Goal: Task Accomplishment & Management: Use online tool/utility

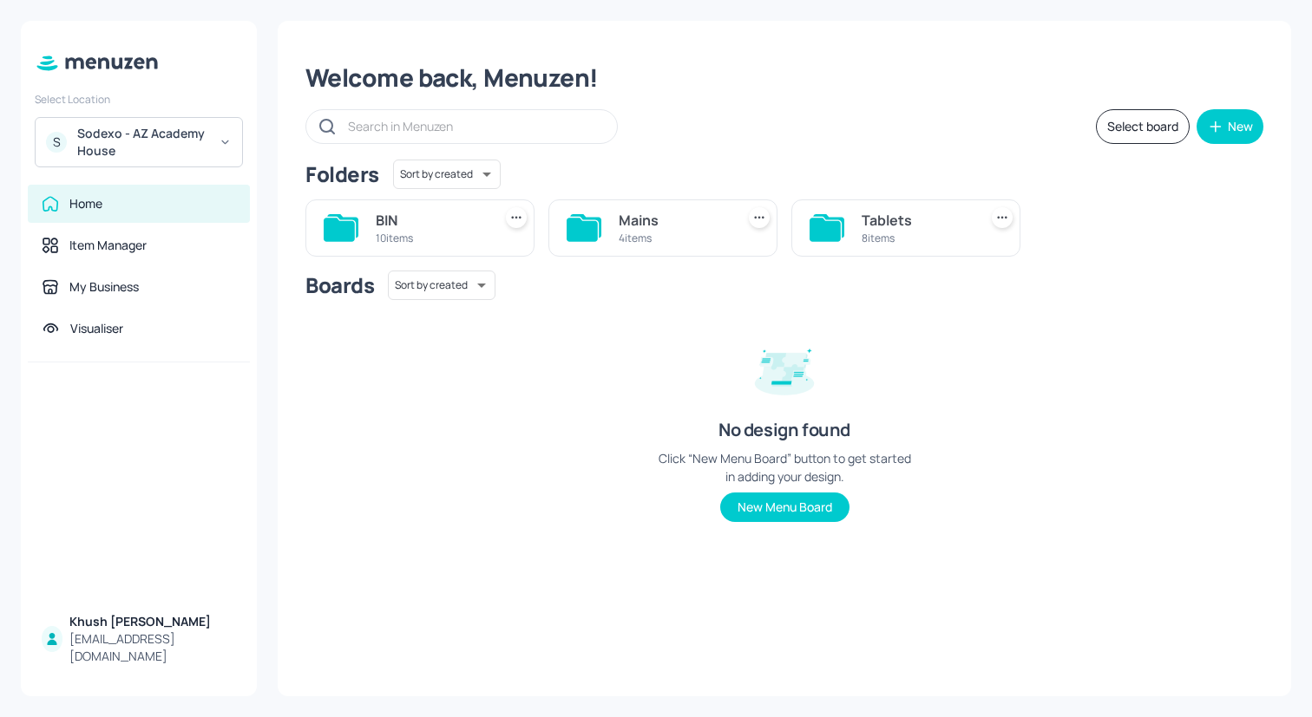
click at [200, 135] on div "Sodexo - AZ Academy House" at bounding box center [142, 142] width 131 height 35
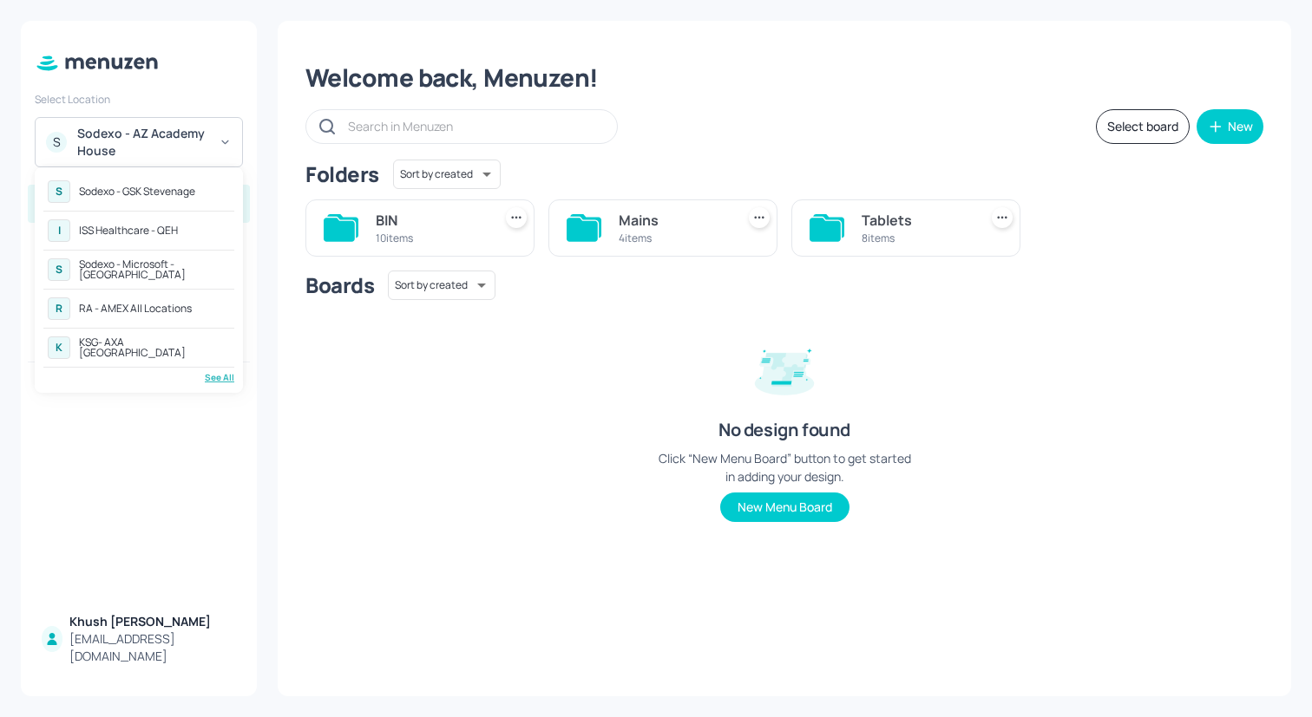
click at [157, 304] on div "RA - AMEX All Locations" at bounding box center [135, 309] width 113 height 10
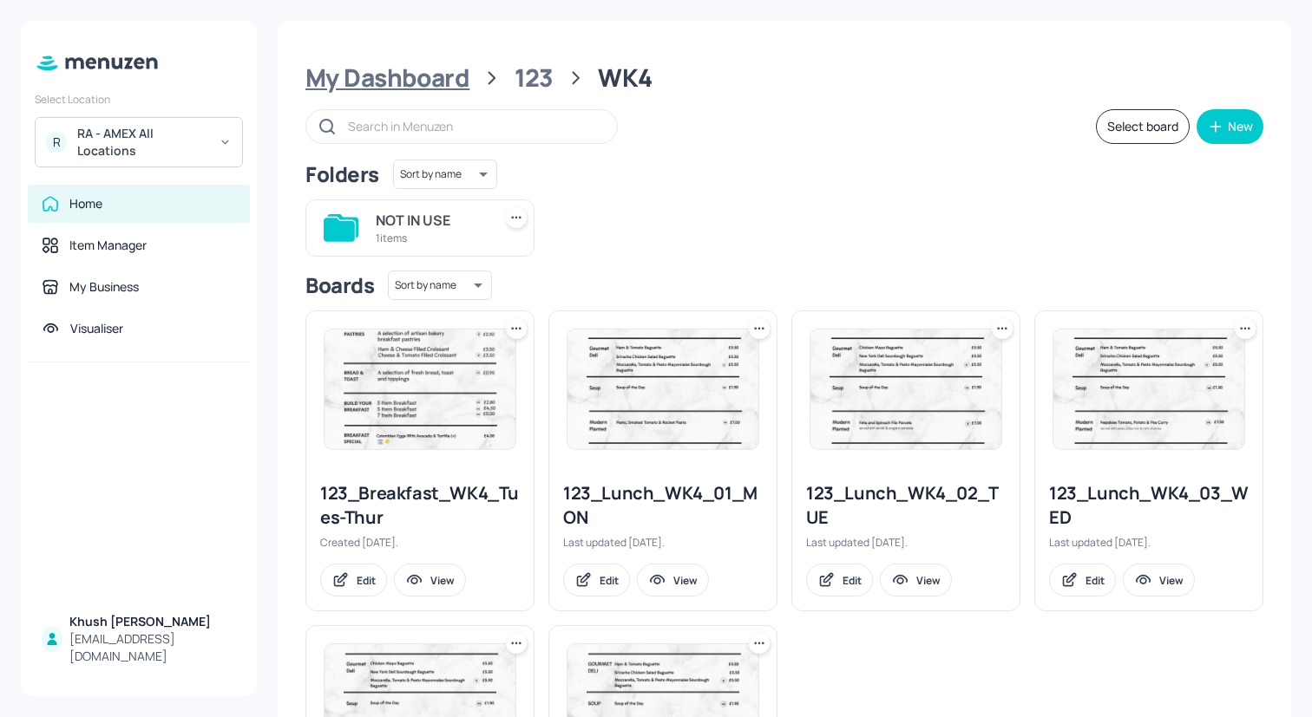
click at [447, 78] on div "My Dashboard" at bounding box center [387, 77] width 164 height 31
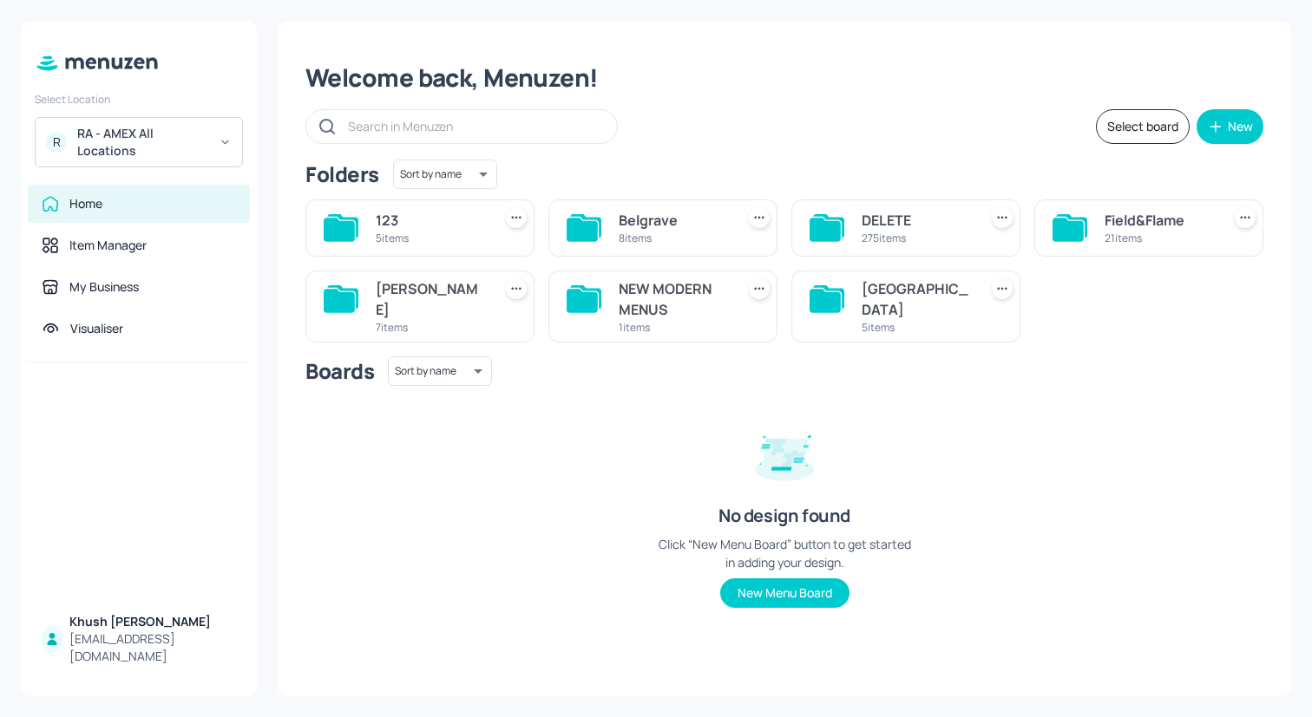
click at [697, 226] on div "Belgrave" at bounding box center [673, 220] width 109 height 21
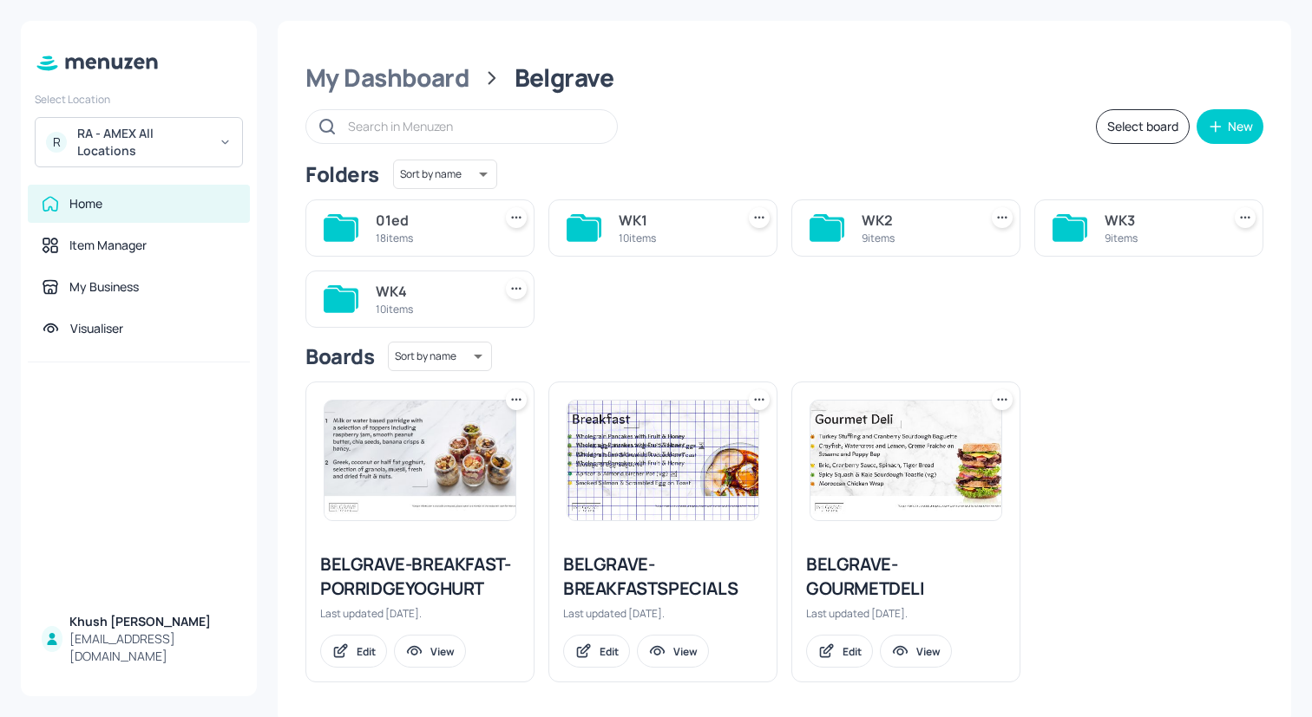
click at [892, 227] on div "WK2" at bounding box center [916, 220] width 109 height 21
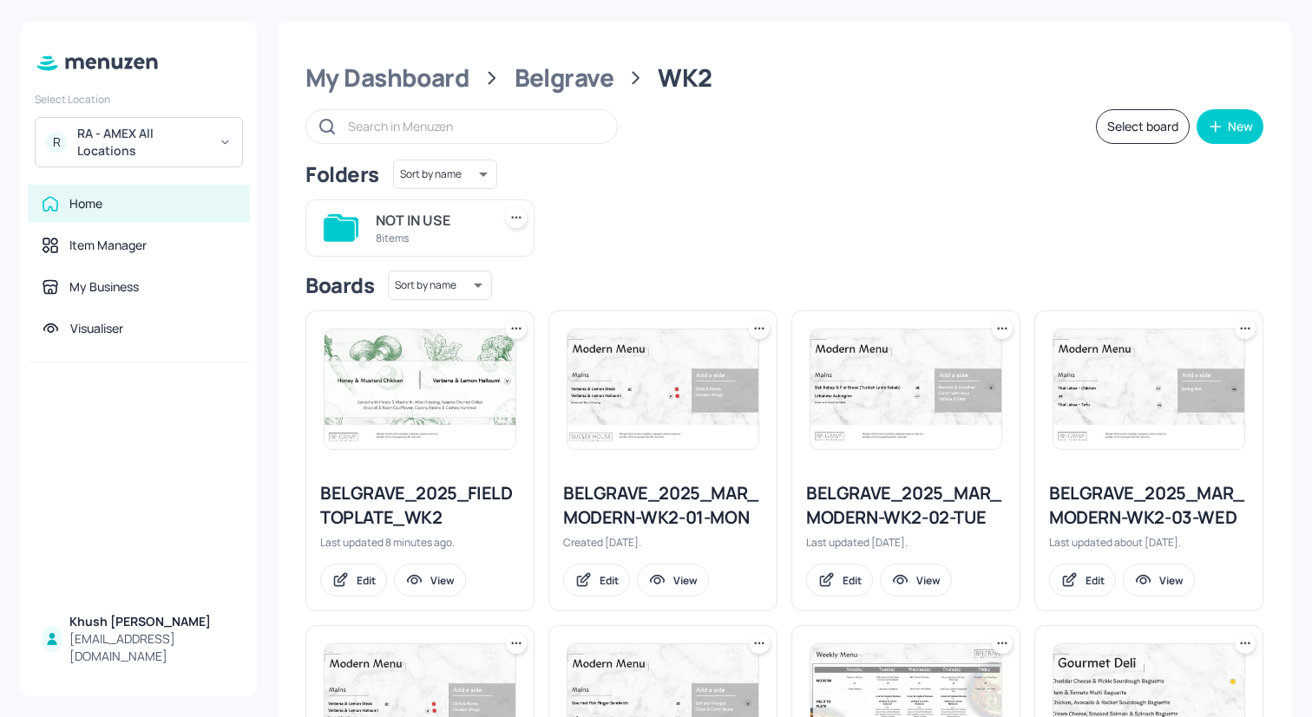
scroll to position [251, 0]
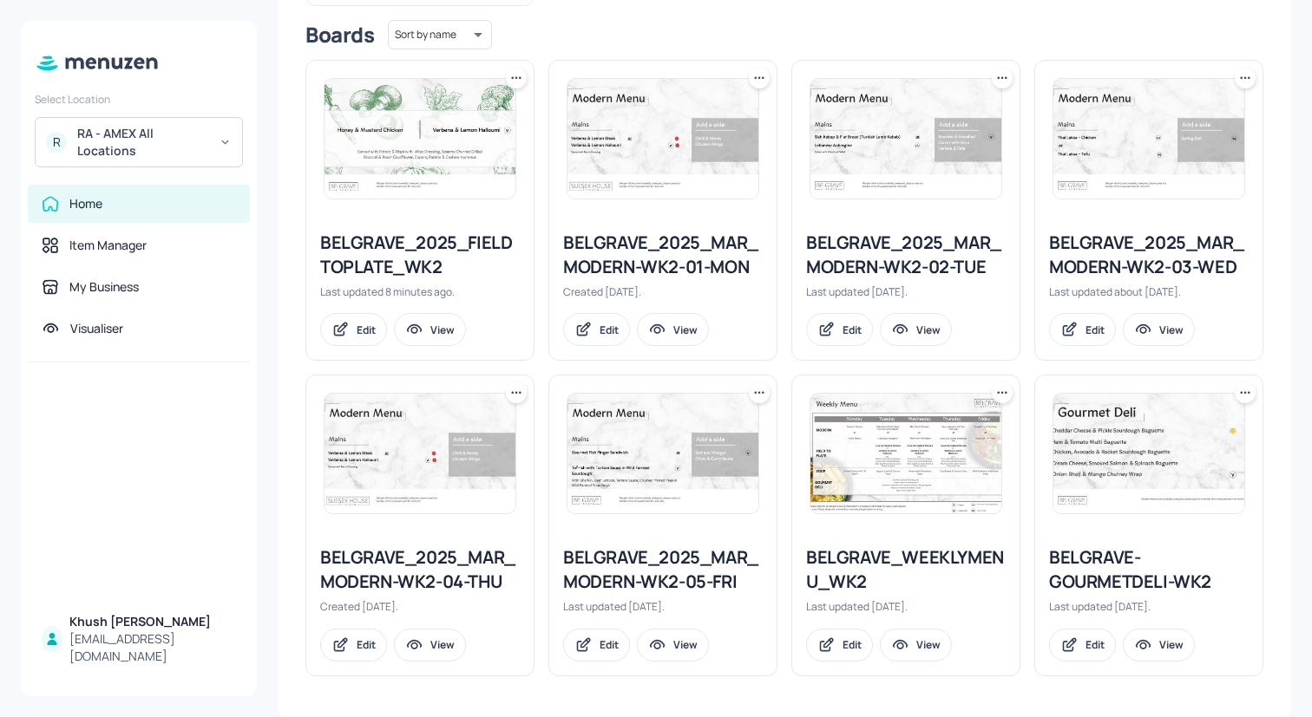
click at [883, 554] on div "BELGRAVE_WEEKLYMENU_WK2" at bounding box center [906, 570] width 200 height 49
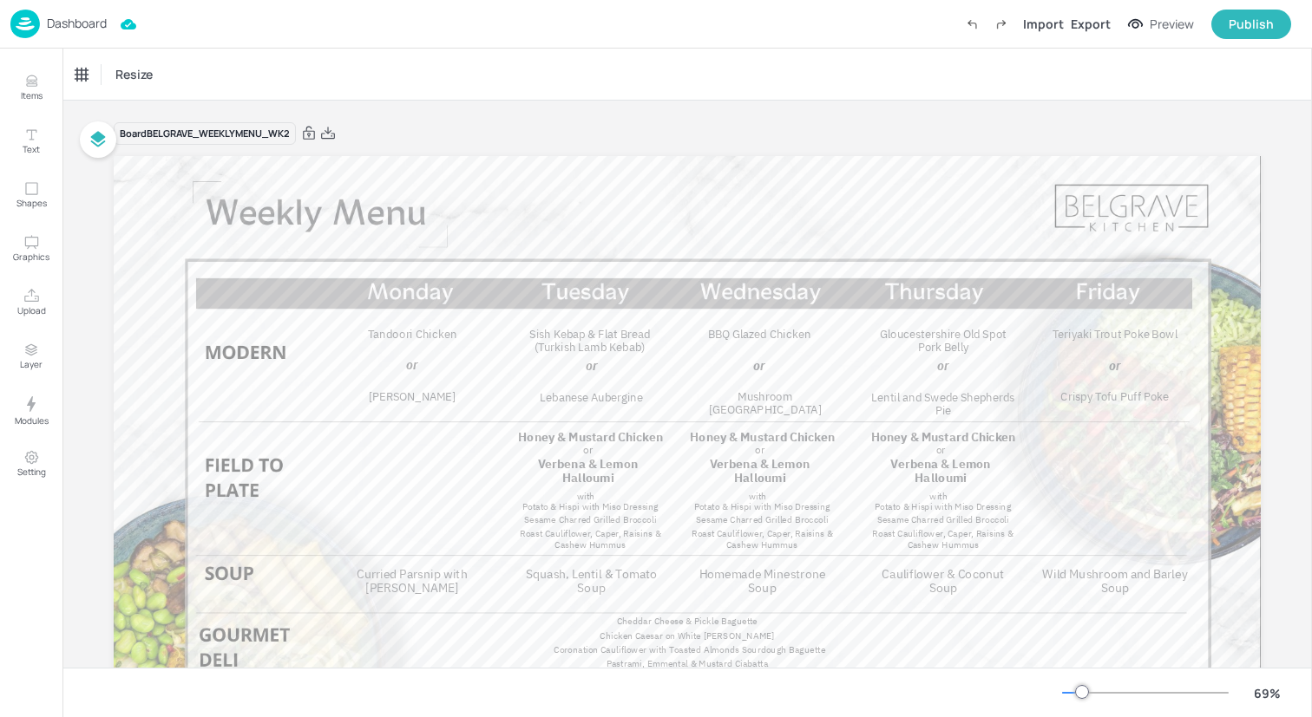
click at [29, 28] on img at bounding box center [24, 24] width 29 height 29
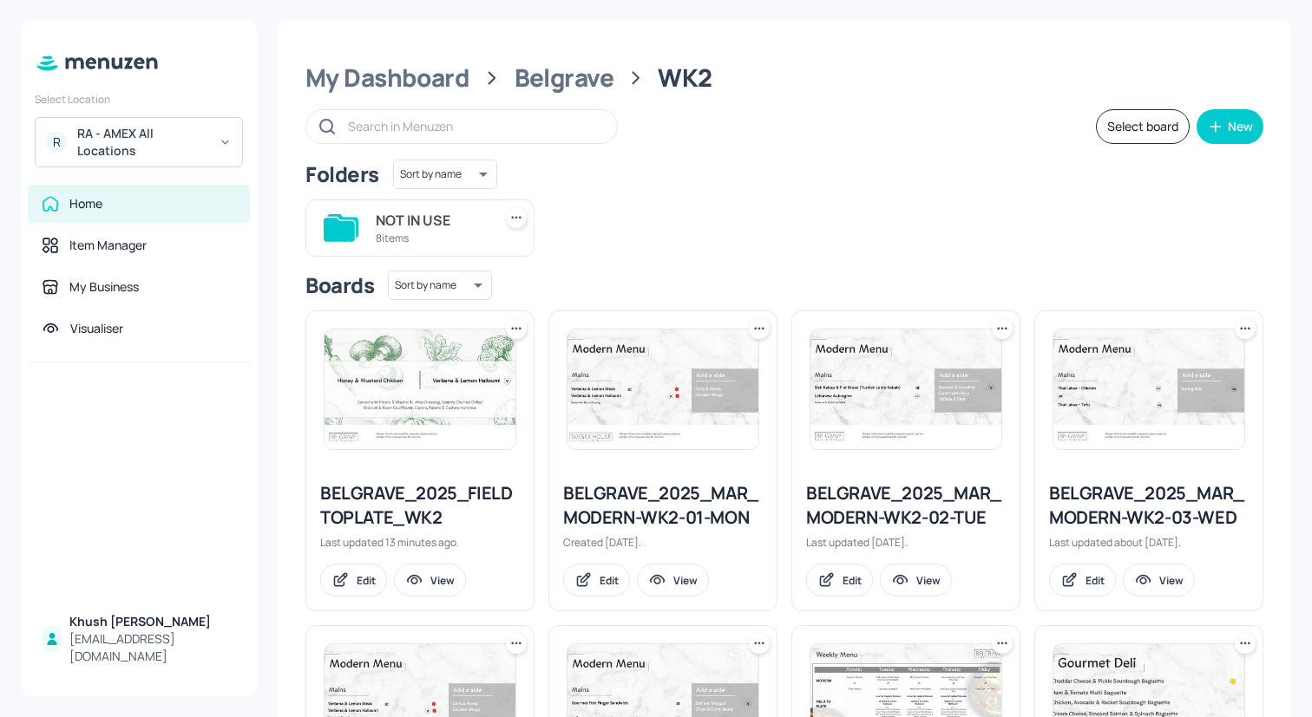
click at [438, 225] on div "NOT IN USE" at bounding box center [430, 220] width 109 height 21
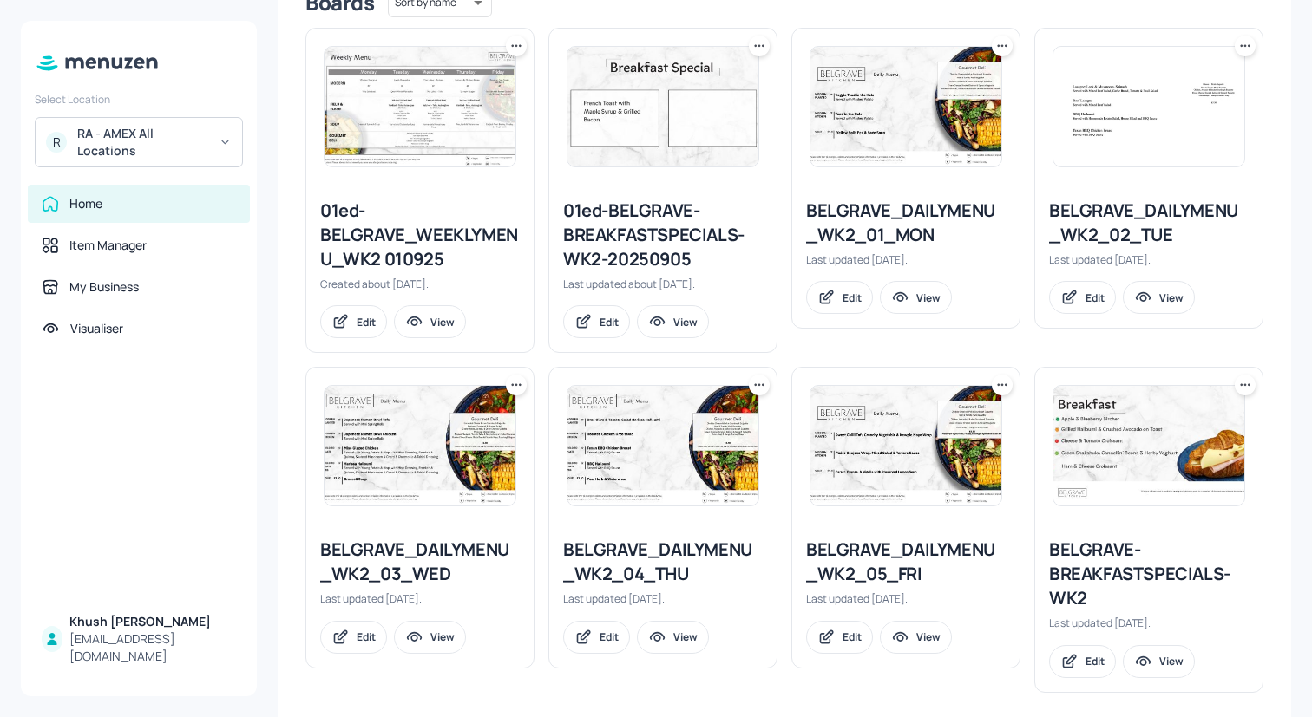
scroll to position [482, 0]
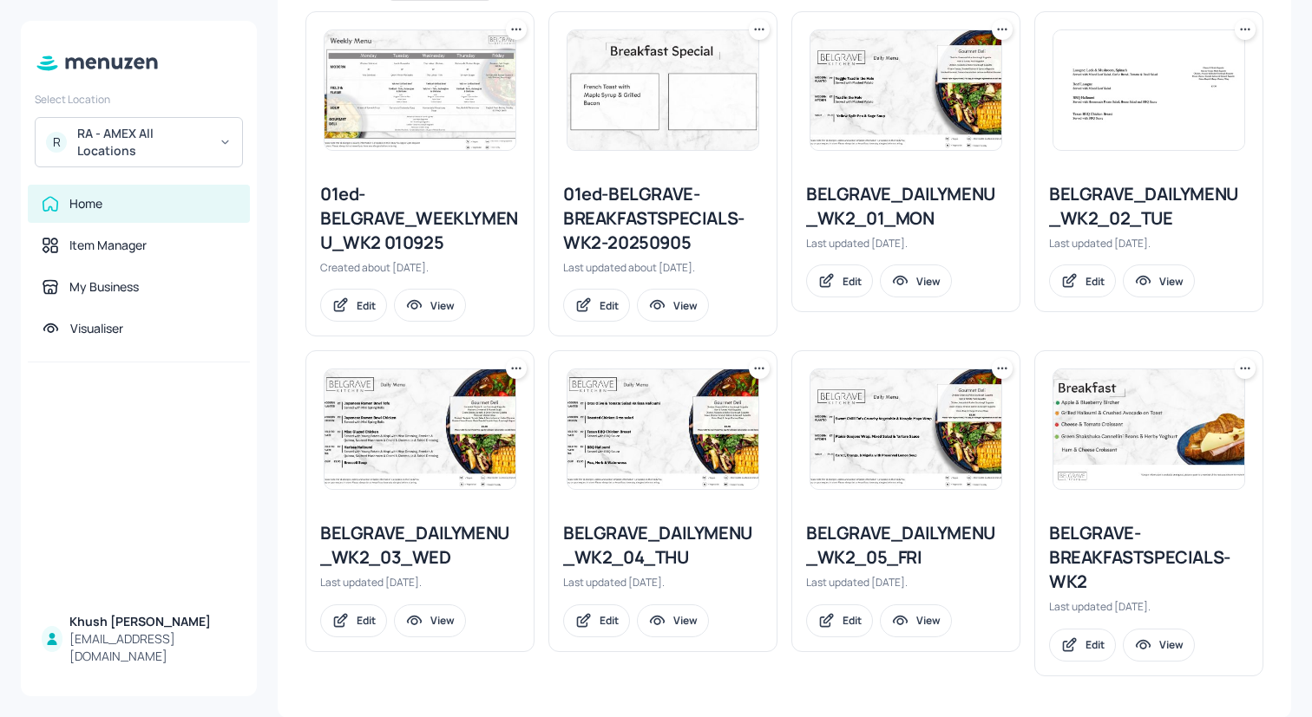
click at [1095, 555] on div "BELGRAVE-BREAKFASTSPECIALS-WK2" at bounding box center [1149, 557] width 200 height 73
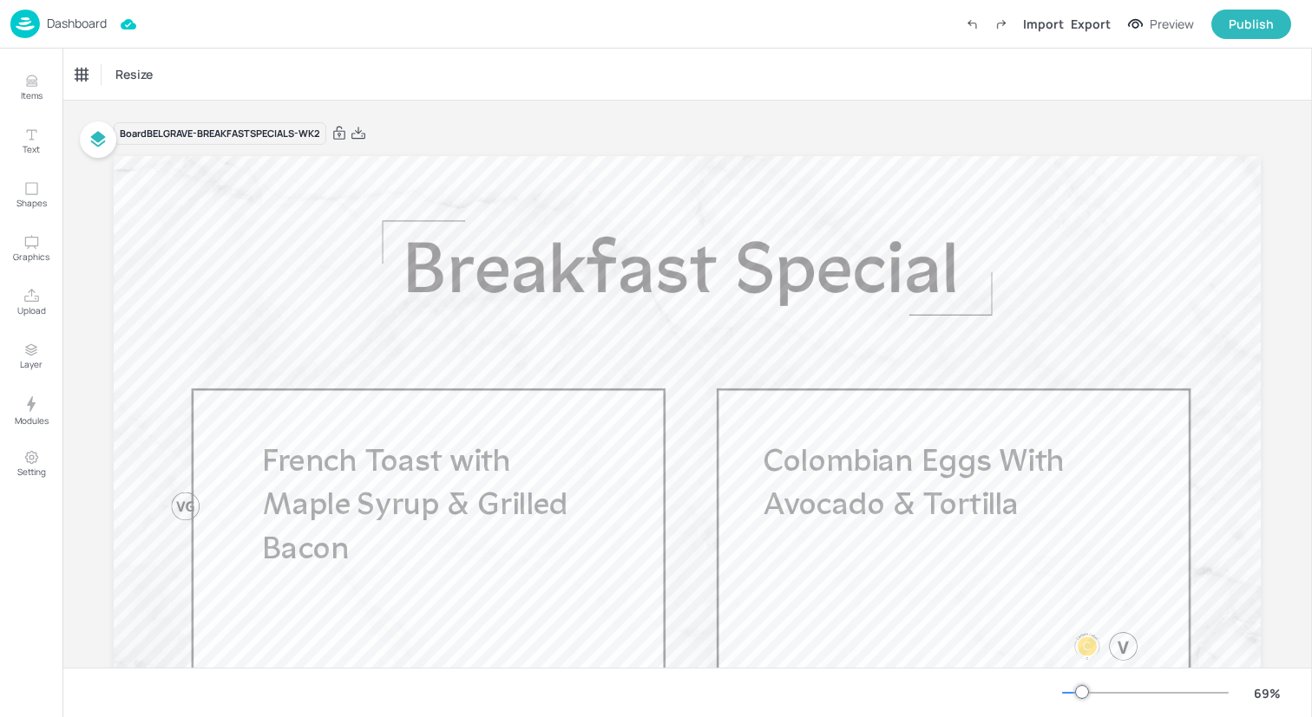
click at [26, 23] on img at bounding box center [24, 24] width 29 height 29
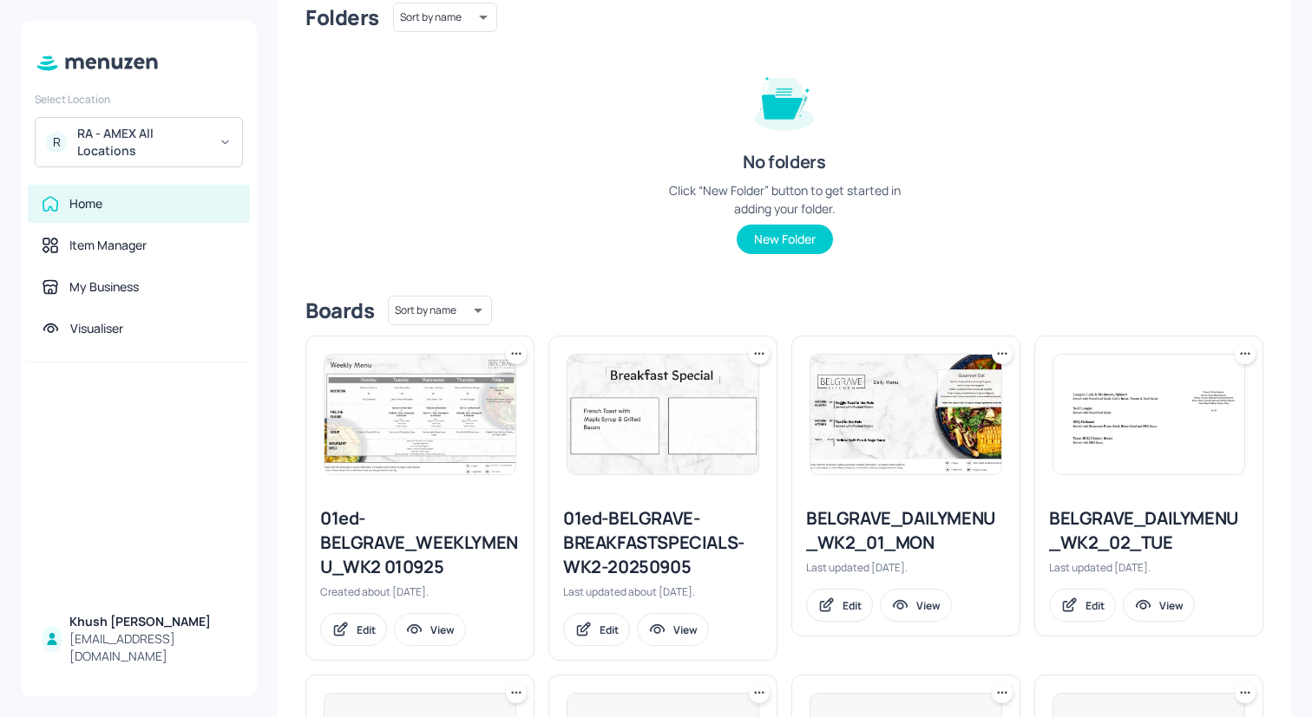
scroll to position [177, 0]
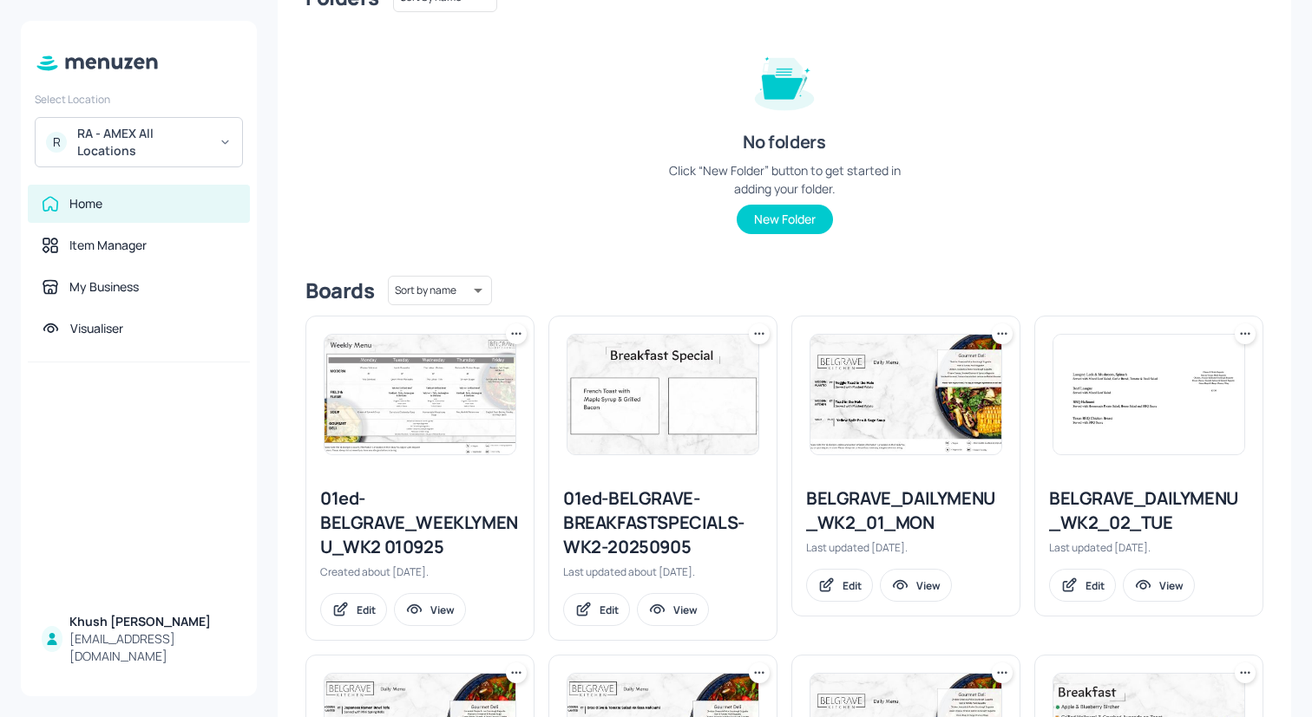
click at [609, 538] on div "01ed-BELGRAVE-BREAKFASTSPECIALS-WK2-20250905" at bounding box center [663, 523] width 200 height 73
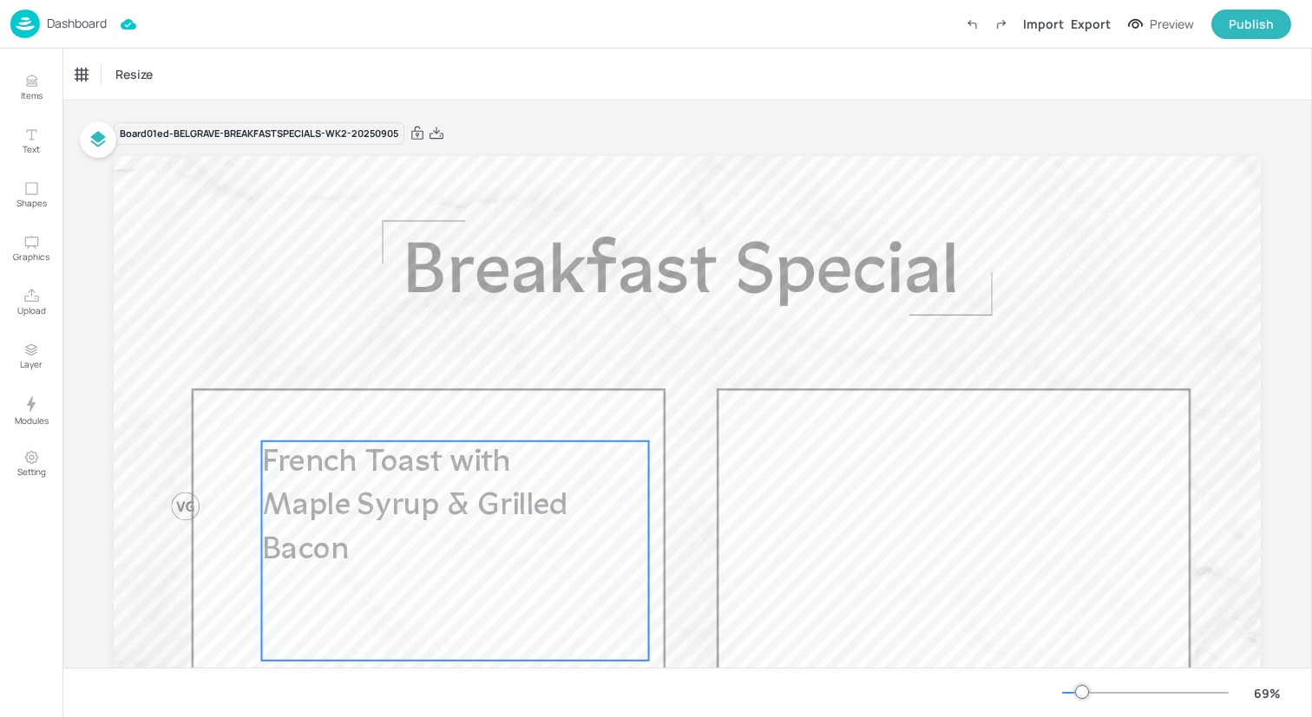
click at [468, 540] on p "French Toast with Maple Syrup & Grilled Bacon" at bounding box center [420, 508] width 317 height 132
click at [187, 74] on div "French Toast with Maple Syrup & Grilled Bacon" at bounding box center [147, 75] width 144 height 16
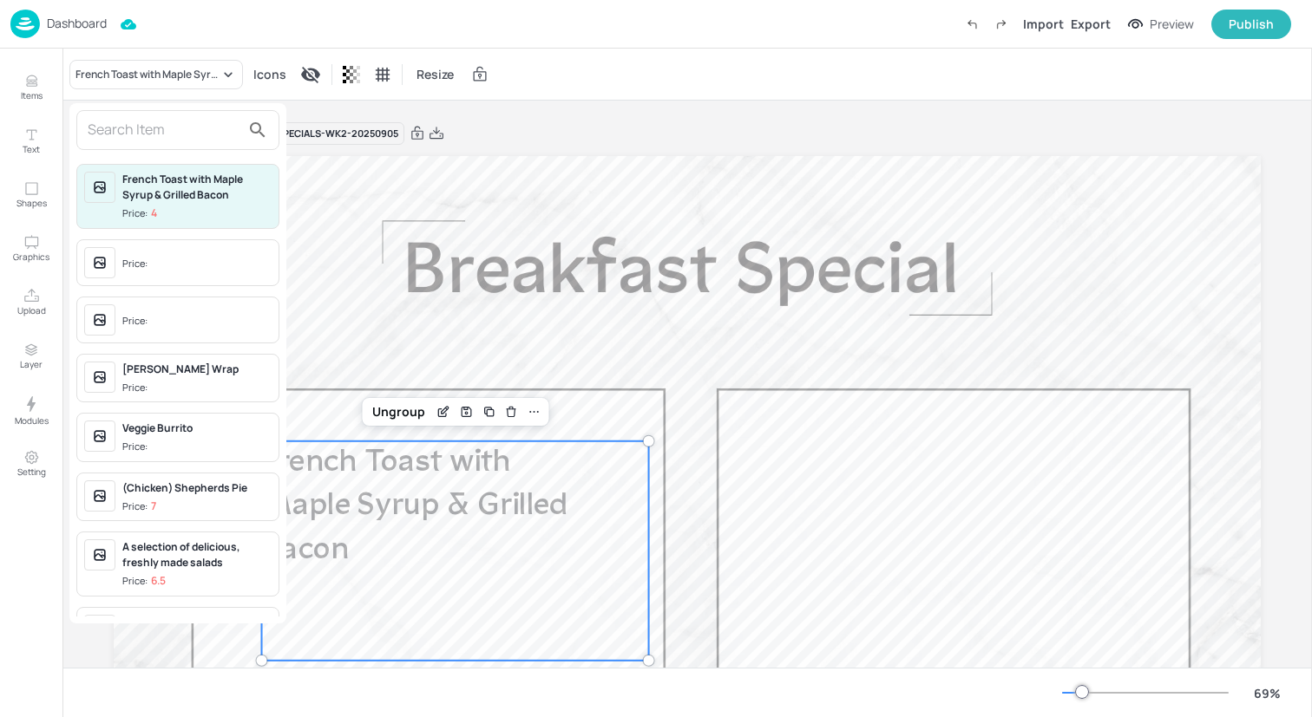
click at [177, 137] on input "text" at bounding box center [164, 130] width 153 height 28
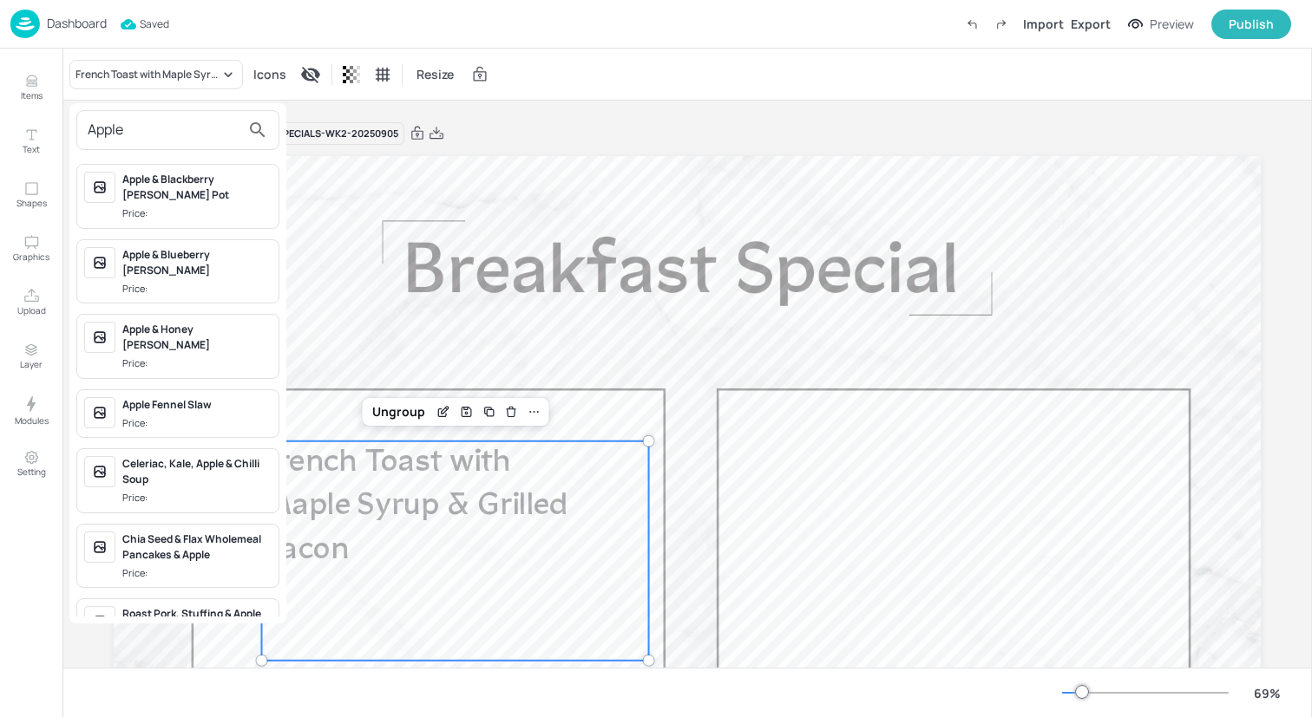
type input "Apple"
click at [184, 186] on div "Apple & Blackberry [PERSON_NAME] Pot" at bounding box center [196, 187] width 149 height 31
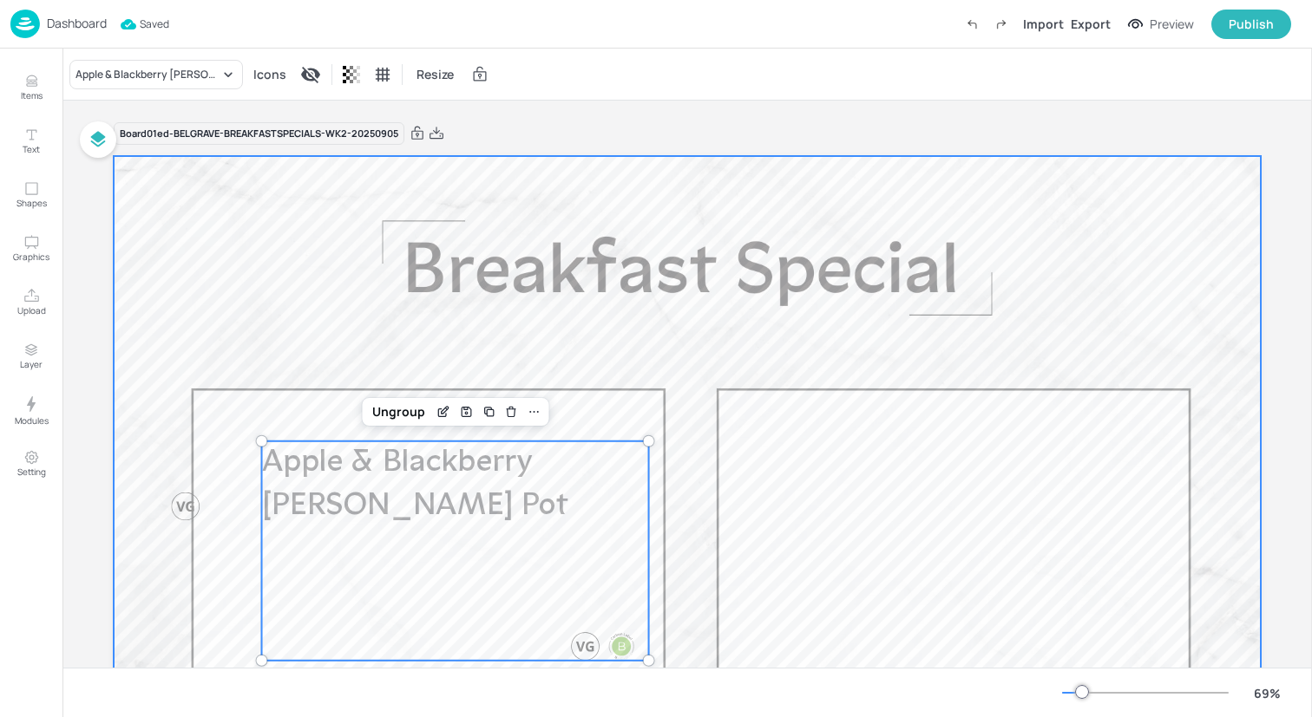
click at [264, 305] on div at bounding box center [687, 478] width 1147 height 645
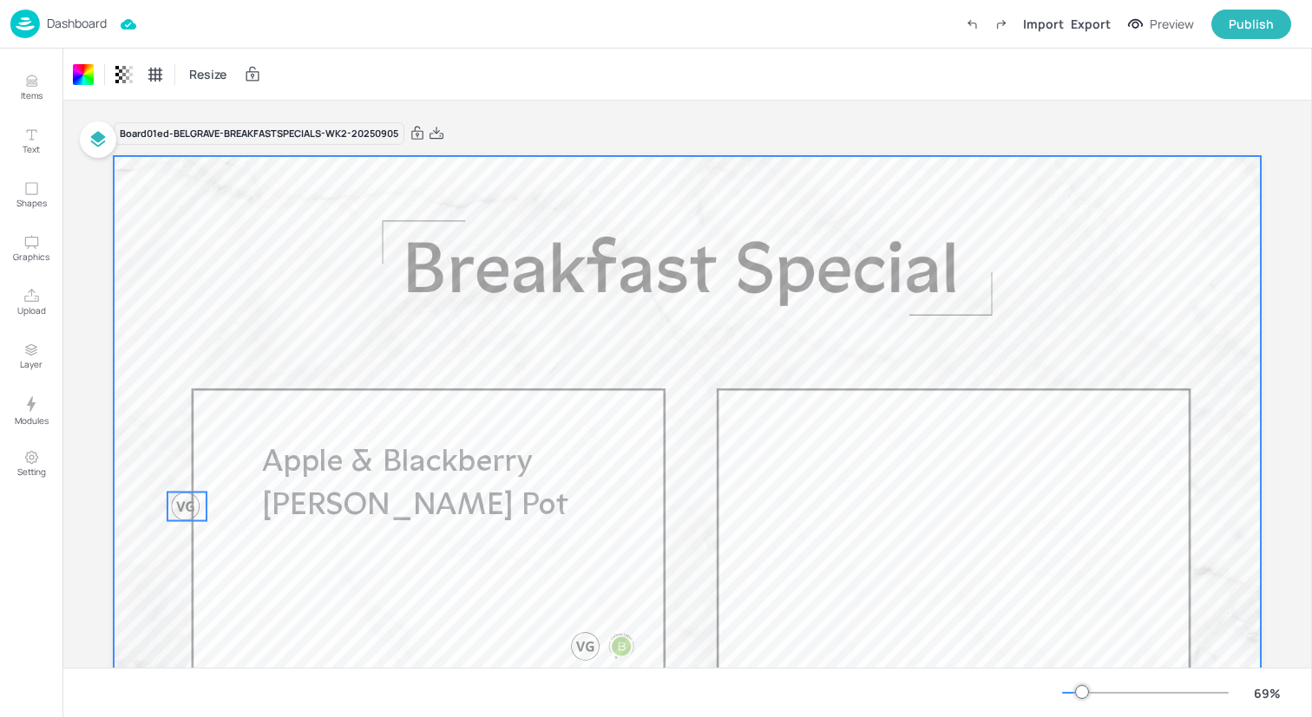
click at [180, 510] on div at bounding box center [185, 507] width 29 height 29
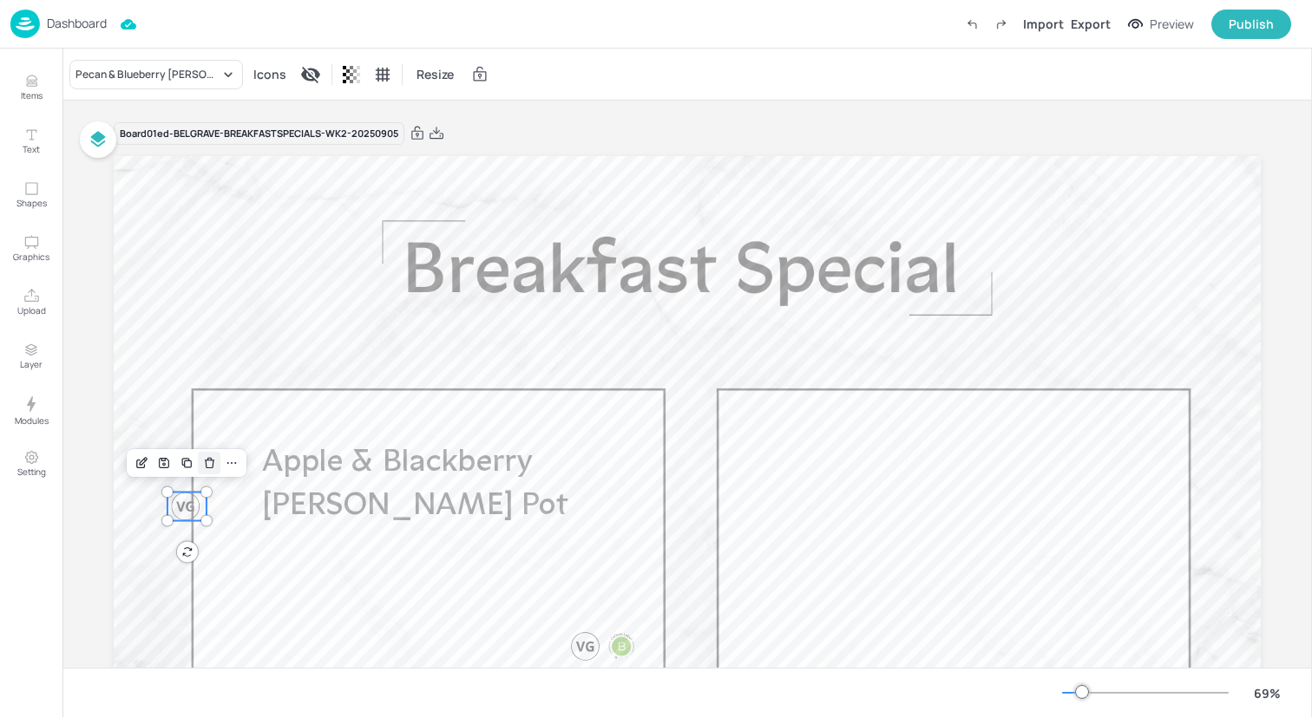
click at [210, 464] on icon "Delete" at bounding box center [210, 464] width 8 height 8
click at [1095, 26] on div "Export" at bounding box center [1091, 24] width 40 height 18
